Goal: Task Accomplishment & Management: Manage account settings

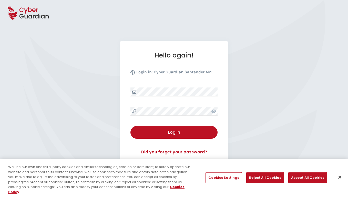
select select "English"
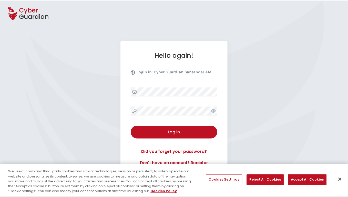
scroll to position [49, 0]
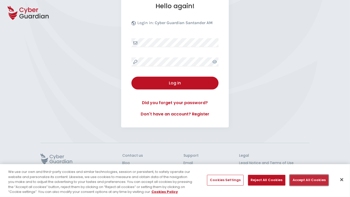
click at [307, 180] on button "Accept All Cookies" at bounding box center [309, 180] width 39 height 11
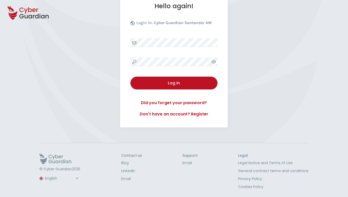
click at [130, 77] on button "Log in" at bounding box center [173, 83] width 87 height 13
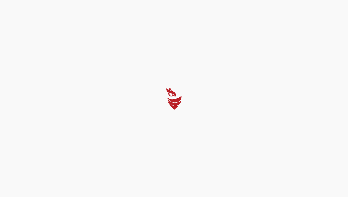
scroll to position [0, 0]
select select "Português (BR)"
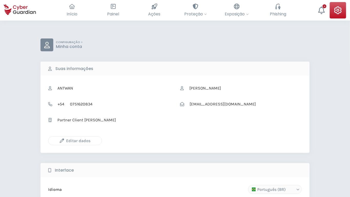
click at [62, 140] on icon "button" at bounding box center [62, 140] width 4 height 4
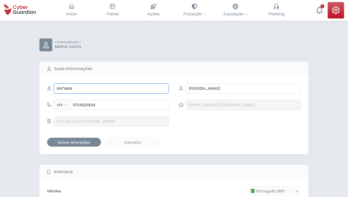
click at [111, 88] on input "ANTWAN" at bounding box center [111, 88] width 115 height 10
type input "Larry"
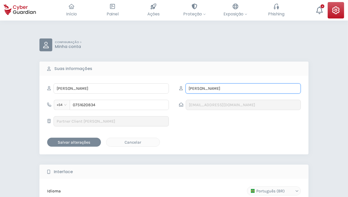
click at [243, 88] on input "FAY" at bounding box center [243, 88] width 115 height 10
type input "Boyle-Willms"
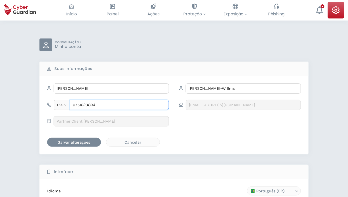
click at [119, 105] on input "0751620834" at bounding box center [119, 105] width 99 height 10
type input "6800936897"
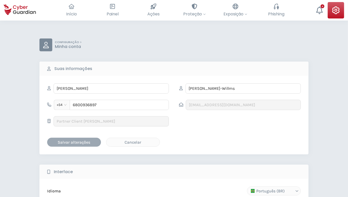
click at [74, 142] on div "Salvar alterações" at bounding box center [74, 142] width 46 height 6
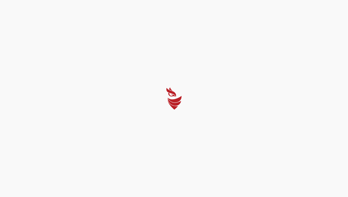
select select "Português (BR)"
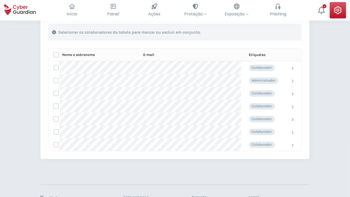
scroll to position [161, 0]
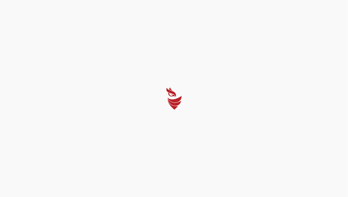
select select "Português (BR)"
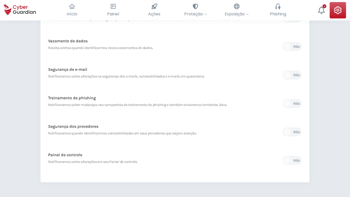
scroll to position [212, 0]
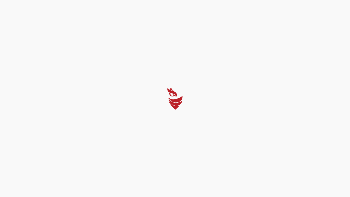
select select "Português (BR)"
